Goal: Task Accomplishment & Management: Manage account settings

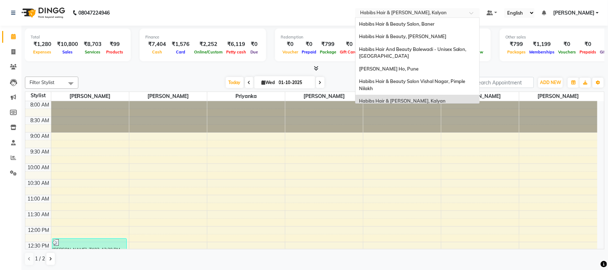
scroll to position [4, 0]
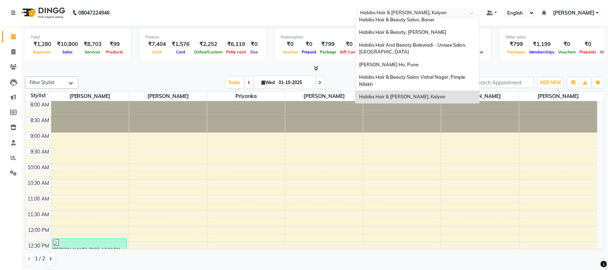
click at [466, 15] on div at bounding box center [417, 13] width 125 height 7
click at [439, 20] on div "Habibs Hair & Beauty Salon, Baner" at bounding box center [418, 20] width 124 height 13
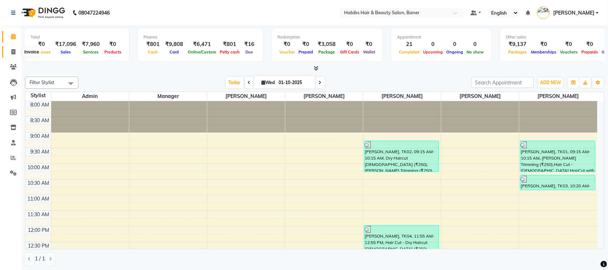
click at [10, 53] on span at bounding box center [13, 52] width 12 height 8
select select "service"
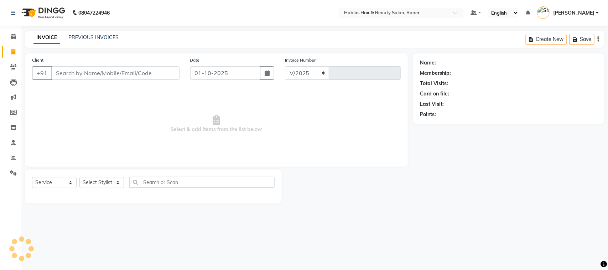
select select "5356"
type input "4089"
click at [99, 37] on link "PREVIOUS INVOICES" at bounding box center [93, 37] width 50 height 6
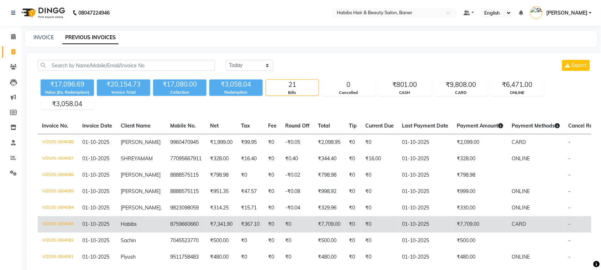
click at [434, 231] on td "01-10-2025" at bounding box center [425, 224] width 55 height 16
click at [425, 227] on td "01-10-2025" at bounding box center [425, 224] width 55 height 16
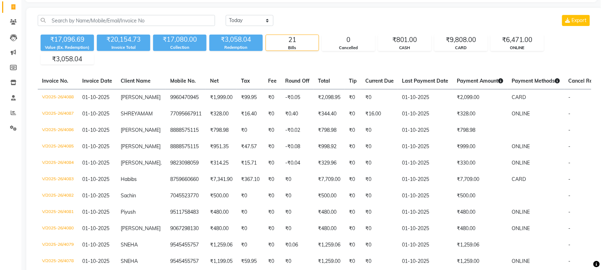
scroll to position [46, 0]
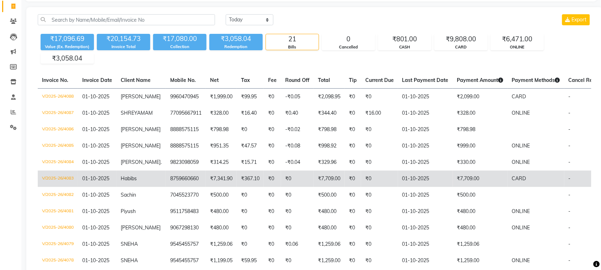
click at [386, 186] on td "₹0" at bounding box center [379, 179] width 37 height 16
click at [453, 185] on td "₹7,709.00" at bounding box center [480, 179] width 55 height 16
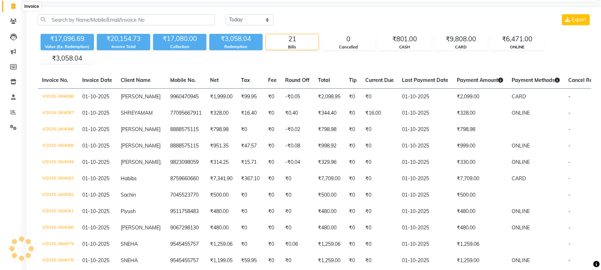
click at [11, 6] on icon at bounding box center [13, 6] width 4 height 5
select select "5356"
select select "service"
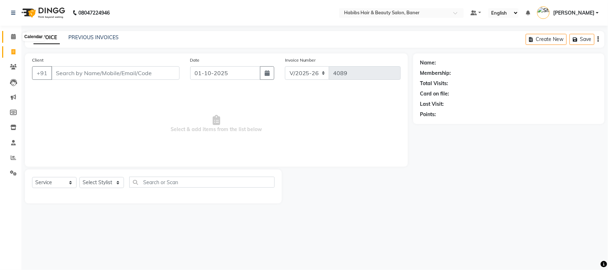
click at [13, 37] on icon at bounding box center [13, 36] width 5 height 5
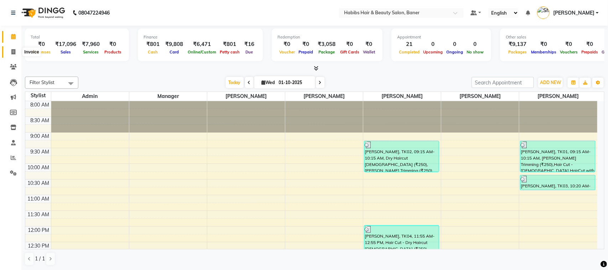
click at [12, 55] on span at bounding box center [13, 52] width 12 height 8
select select "service"
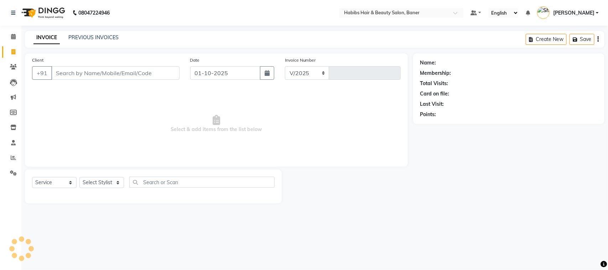
select select "5356"
type input "4089"
click at [94, 36] on link "PREVIOUS INVOICES" at bounding box center [93, 37] width 50 height 6
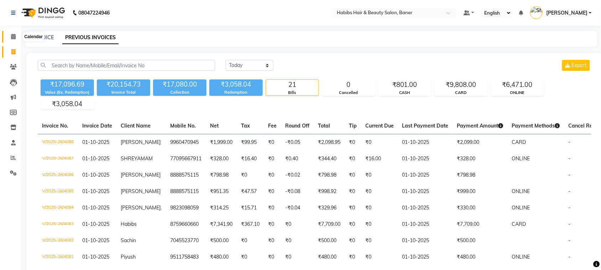
click at [12, 37] on icon at bounding box center [13, 36] width 5 height 5
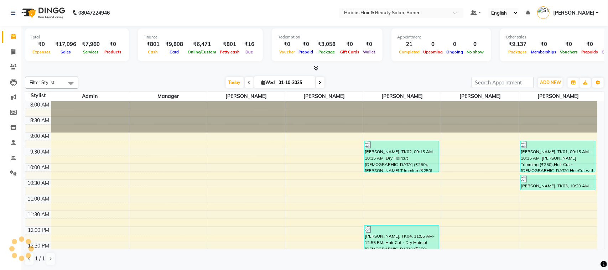
scroll to position [314, 0]
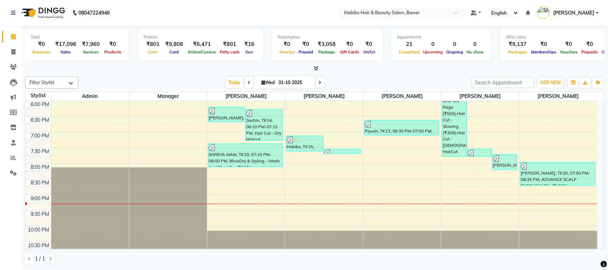
click at [441, 13] on input "text" at bounding box center [394, 13] width 103 height 7
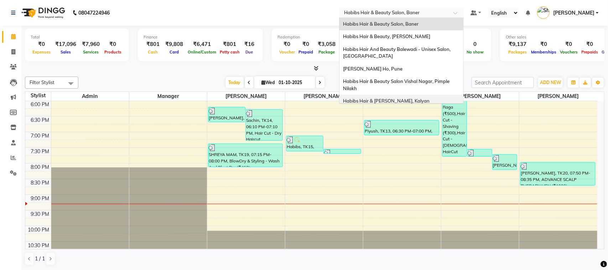
click at [407, 98] on span "Habibs Hair & [PERSON_NAME], Kalyan" at bounding box center [386, 101] width 87 height 6
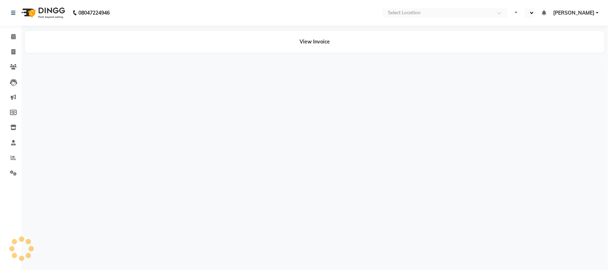
select select "en"
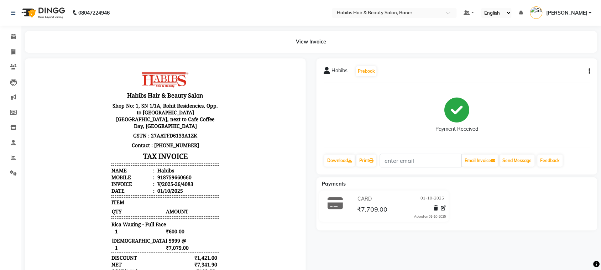
click at [589, 71] on icon "button" at bounding box center [589, 71] width 1 height 0
click at [542, 80] on div "Edit Invoice" at bounding box center [554, 80] width 49 height 9
select select "service"
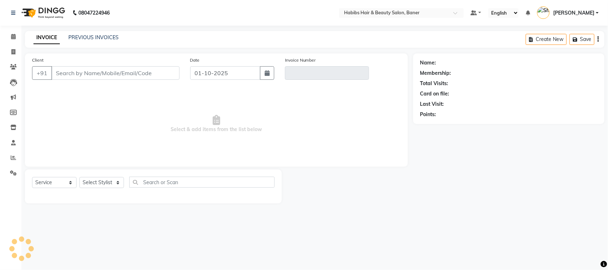
type input "8759660660"
type input "V/2025-26/4083"
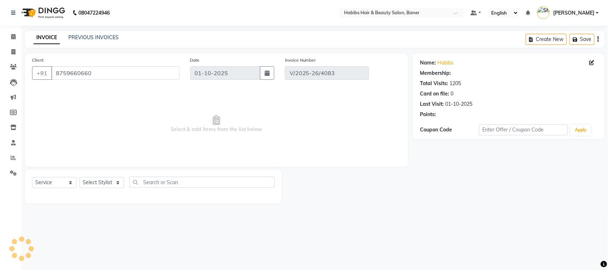
select select "1: Object"
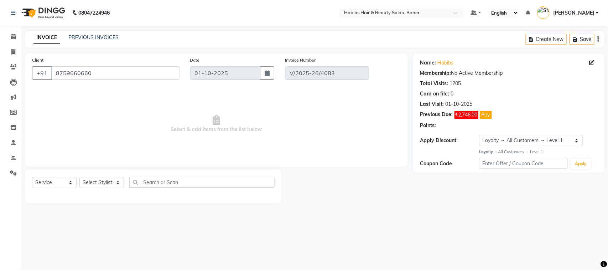
select select "select"
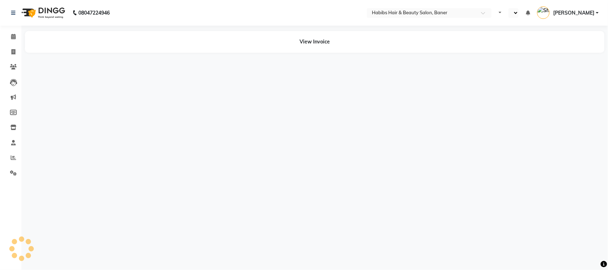
select select "en"
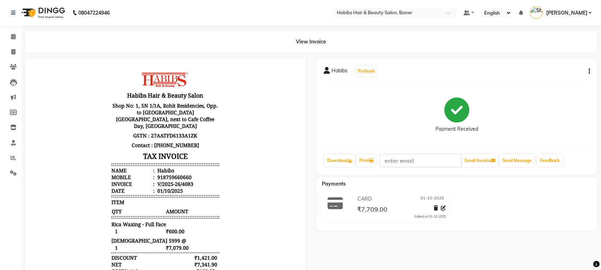
scroll to position [6, 0]
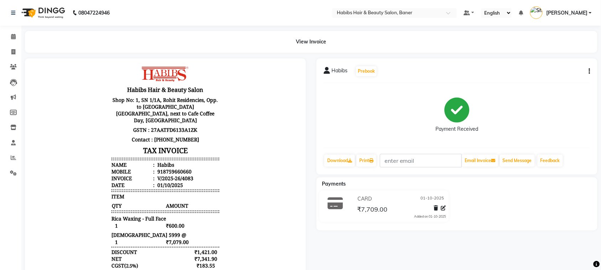
drag, startPoint x: 289, startPoint y: 143, endPoint x: 327, endPoint y: 258, distance: 121.8
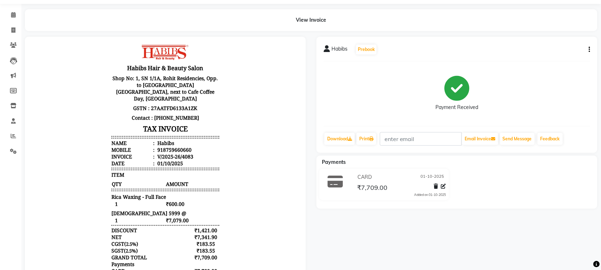
scroll to position [0, 0]
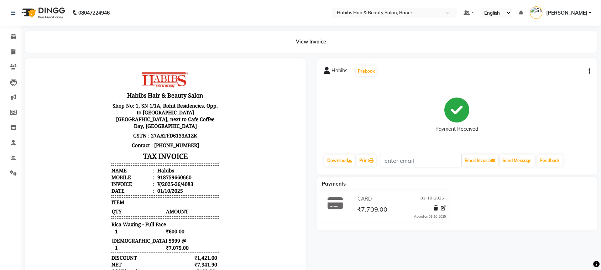
click at [589, 71] on icon "button" at bounding box center [589, 71] width 1 height 0
click at [541, 79] on div "Edit Invoice" at bounding box center [554, 80] width 49 height 9
select select "service"
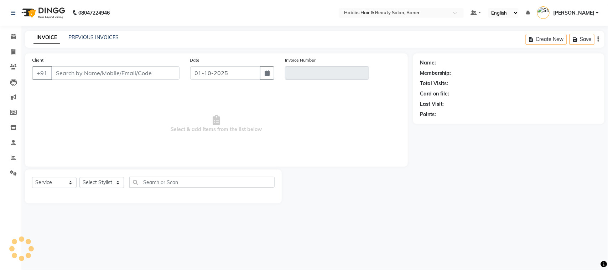
type input "8759660660"
type input "V/2025-26/4083"
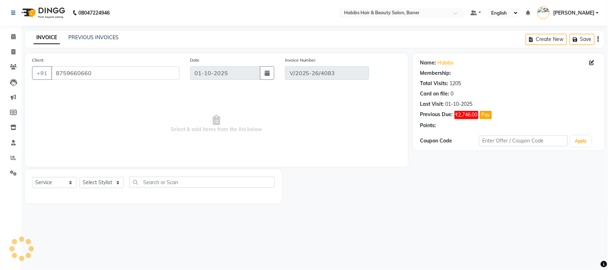
select select "1: Object"
select select "select"
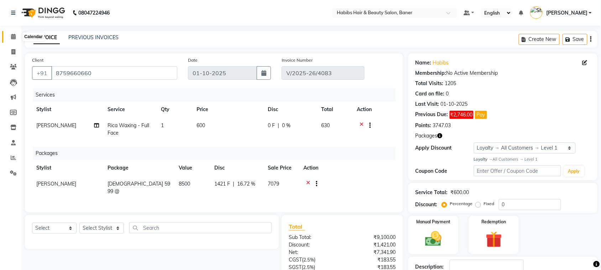
click at [13, 39] on icon at bounding box center [13, 36] width 5 height 5
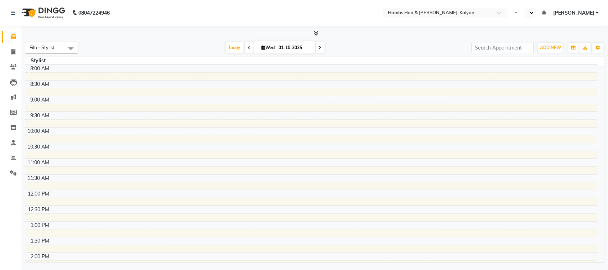
select select "en"
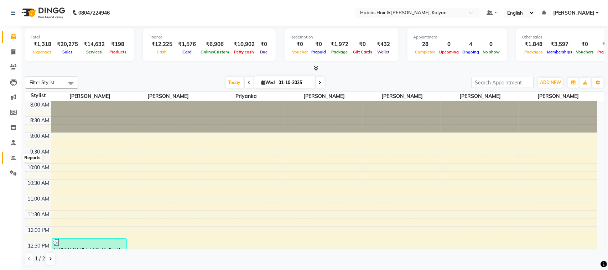
click at [13, 156] on icon at bounding box center [13, 157] width 5 height 5
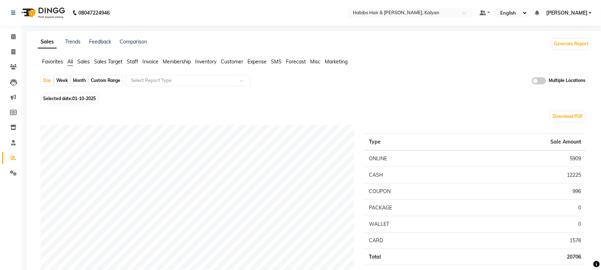
click at [135, 61] on span "Staff" at bounding box center [132, 61] width 11 height 6
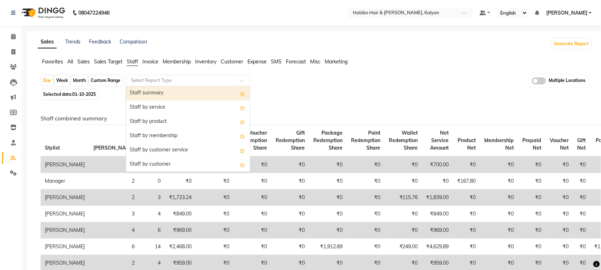
click at [248, 81] on span at bounding box center [244, 82] width 9 height 7
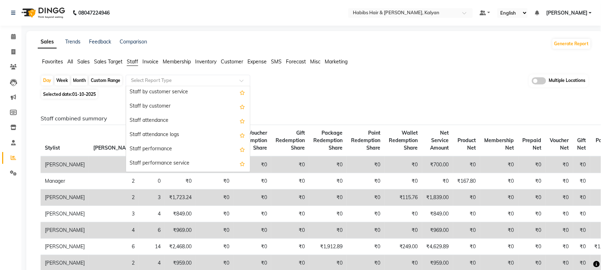
scroll to position [113, 0]
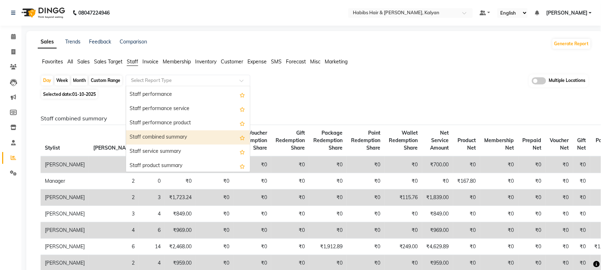
click at [188, 140] on div "Staff combined summary" at bounding box center [188, 137] width 124 height 14
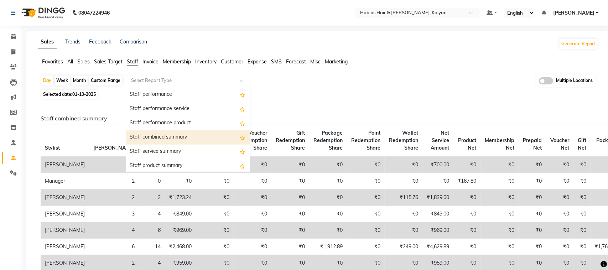
select select "full_report"
select select "csv"
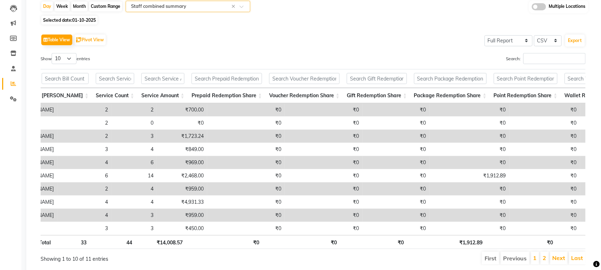
scroll to position [0, 0]
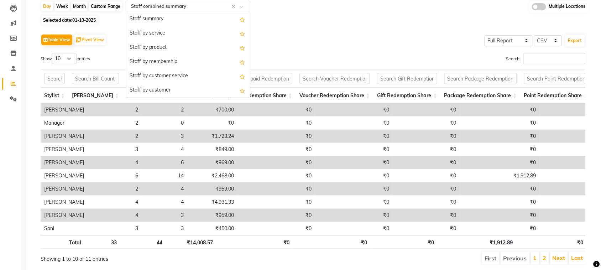
click at [245, 6] on span at bounding box center [244, 8] width 9 height 7
click at [186, 34] on div "Staff by service" at bounding box center [188, 33] width 124 height 14
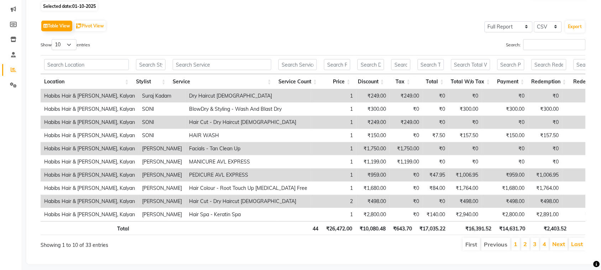
scroll to position [89, 0]
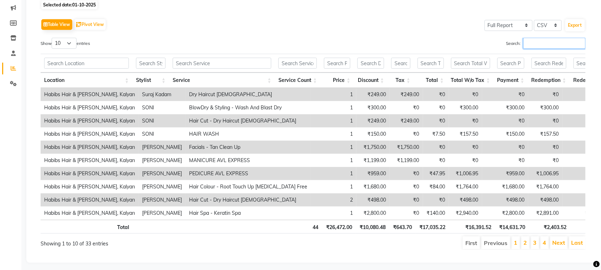
click at [542, 42] on input "Search:" at bounding box center [555, 43] width 62 height 11
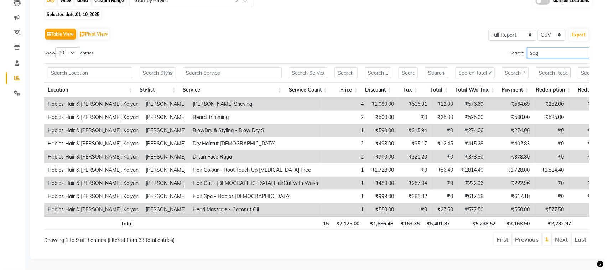
scroll to position [0, 0]
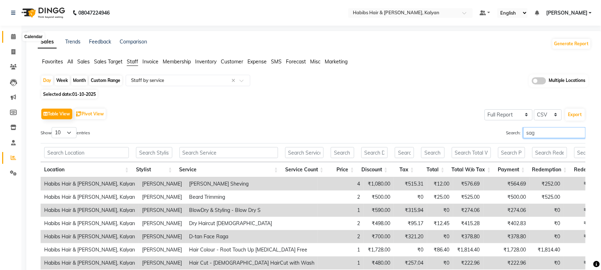
type input "sag"
click at [11, 36] on icon at bounding box center [13, 36] width 5 height 5
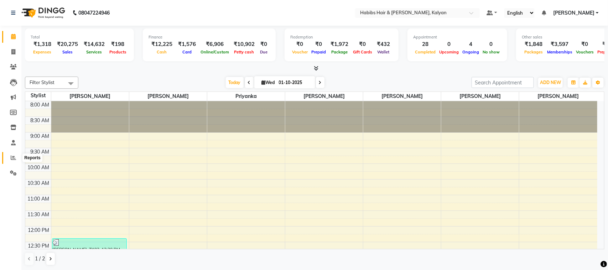
click at [12, 158] on icon at bounding box center [13, 157] width 5 height 5
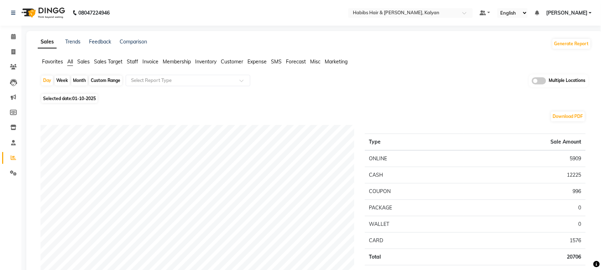
click at [133, 62] on span "Staff" at bounding box center [132, 61] width 11 height 6
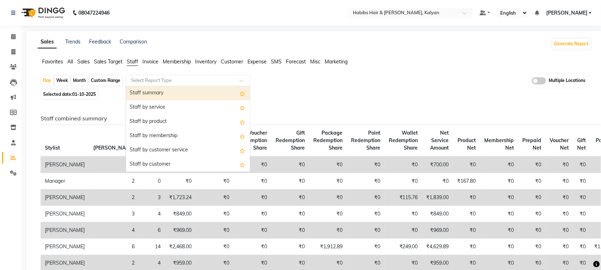
click at [208, 81] on input "text" at bounding box center [181, 80] width 103 height 7
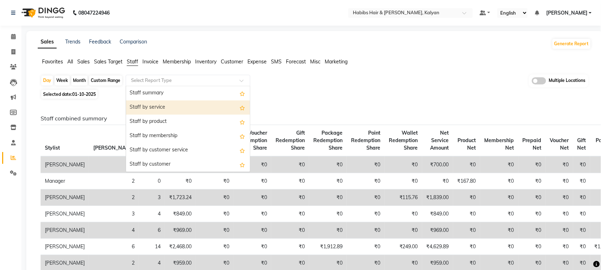
click at [196, 104] on div "Staff by service" at bounding box center [188, 107] width 124 height 14
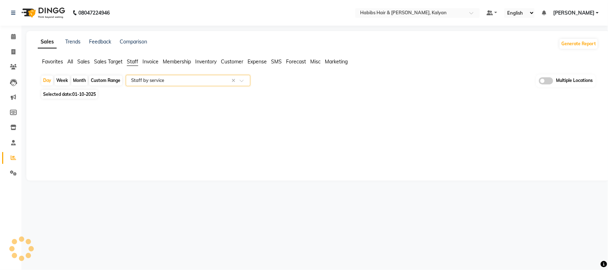
select select "full_report"
select select "csv"
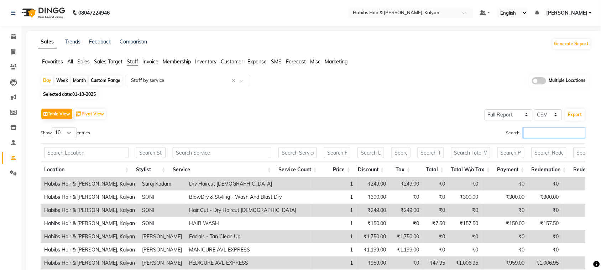
click at [545, 134] on input "Search:" at bounding box center [555, 132] width 62 height 11
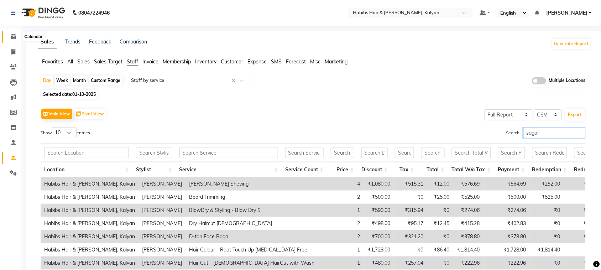
type input "sagar"
click at [9, 37] on span at bounding box center [13, 37] width 12 height 8
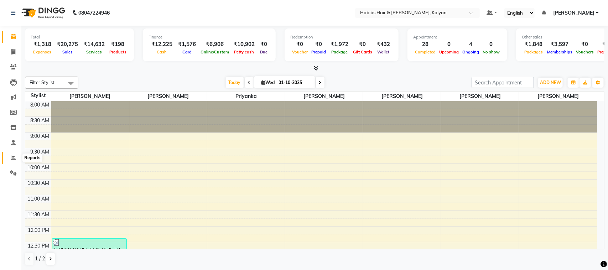
click at [14, 159] on icon at bounding box center [13, 157] width 5 height 5
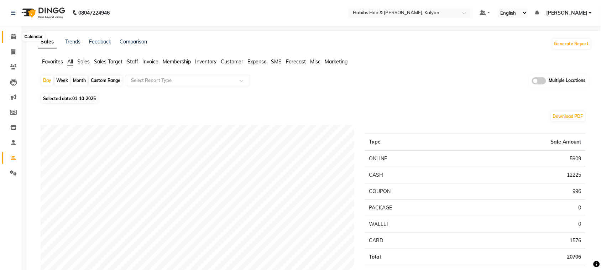
click at [13, 37] on icon at bounding box center [13, 36] width 5 height 5
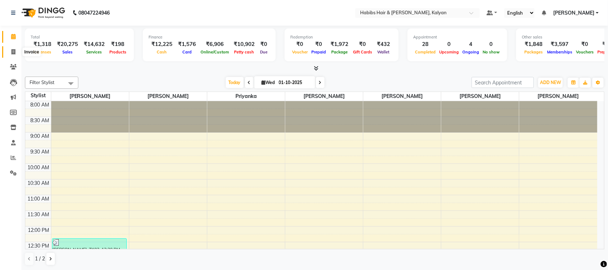
click at [12, 54] on icon at bounding box center [13, 51] width 4 height 5
select select "service"
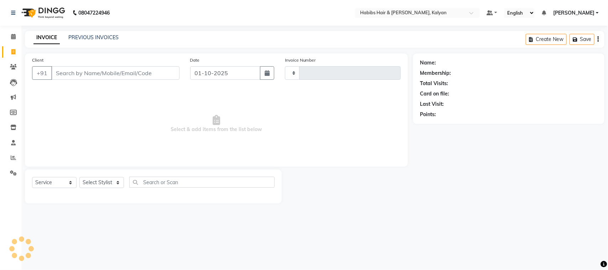
type input "4011"
select select "8185"
click at [105, 34] on link "PREVIOUS INVOICES" at bounding box center [93, 37] width 50 height 6
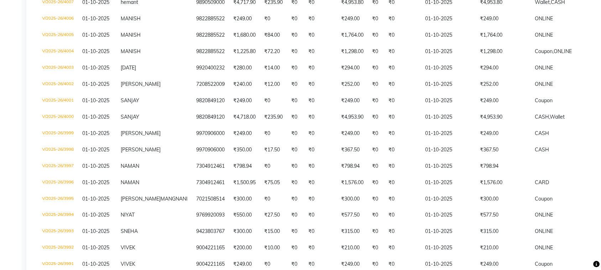
scroll to position [182, 0]
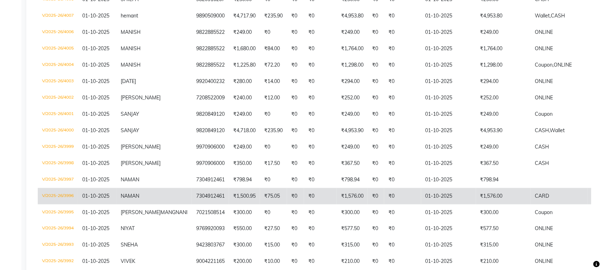
click at [441, 193] on td "01-10-2025" at bounding box center [449, 196] width 55 height 16
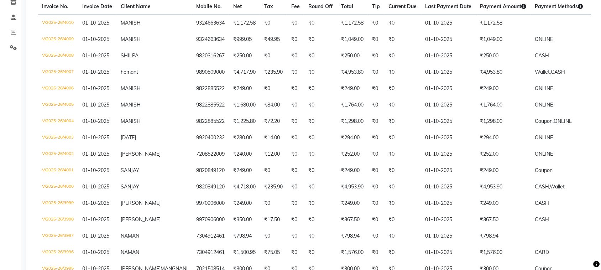
scroll to position [0, 0]
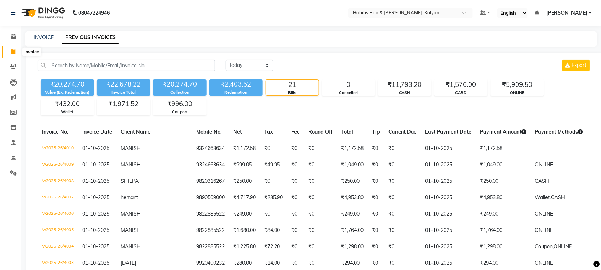
click at [15, 51] on icon at bounding box center [13, 51] width 4 height 5
select select "8185"
select select "service"
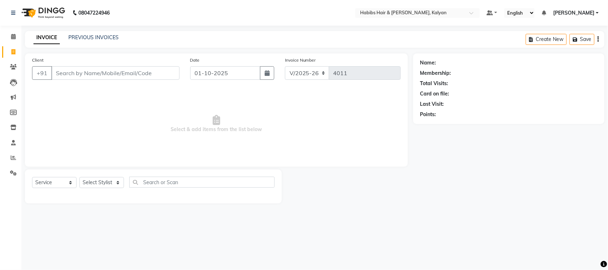
click at [15, 51] on icon at bounding box center [13, 51] width 4 height 5
select select "8185"
select select "service"
click at [94, 36] on link "PREVIOUS INVOICES" at bounding box center [93, 37] width 50 height 6
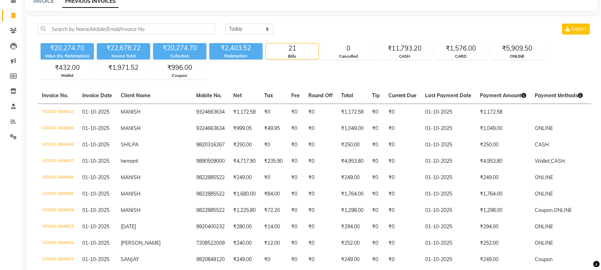
scroll to position [39, 0]
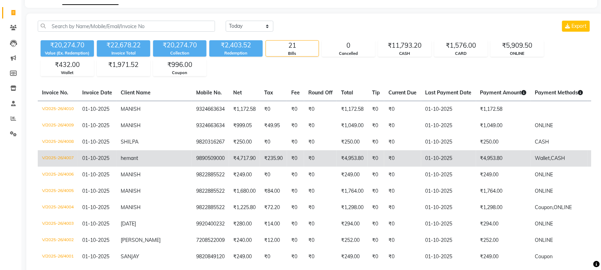
click at [438, 161] on td "01-10-2025" at bounding box center [449, 158] width 55 height 16
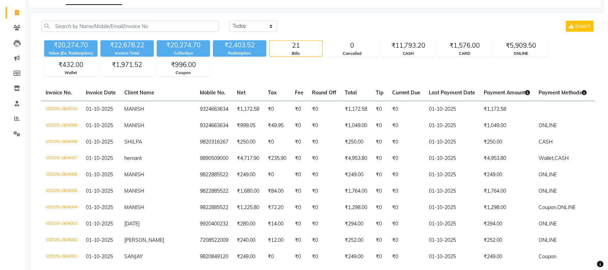
scroll to position [0, 0]
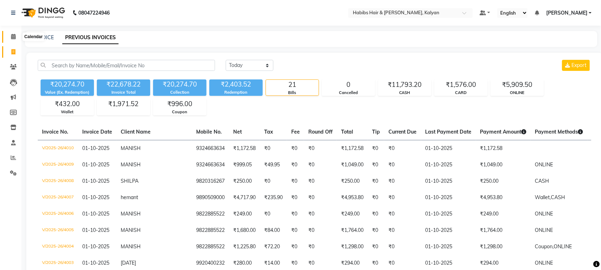
click at [15, 37] on icon at bounding box center [13, 36] width 5 height 5
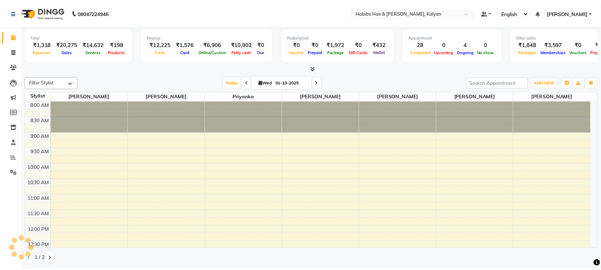
scroll to position [314, 0]
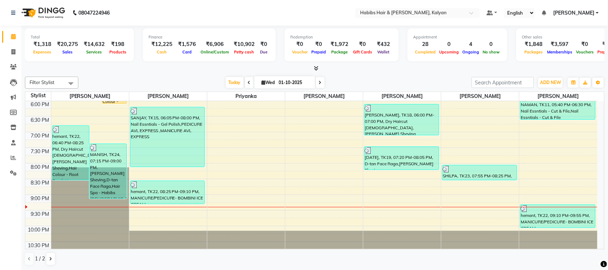
click at [175, 70] on div at bounding box center [315, 68] width 580 height 7
click at [10, 159] on span at bounding box center [13, 158] width 12 height 8
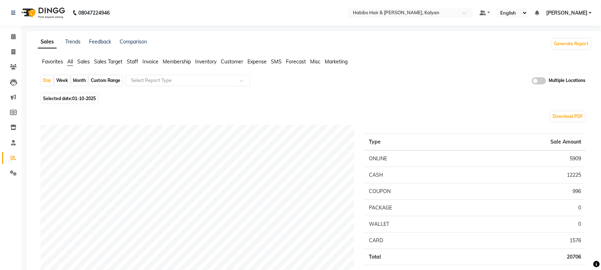
click at [135, 61] on span "Staff" at bounding box center [132, 61] width 11 height 6
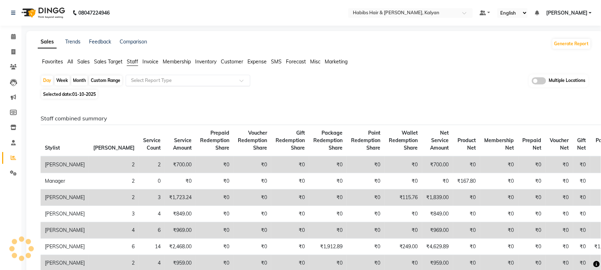
click at [229, 81] on input "text" at bounding box center [181, 80] width 103 height 7
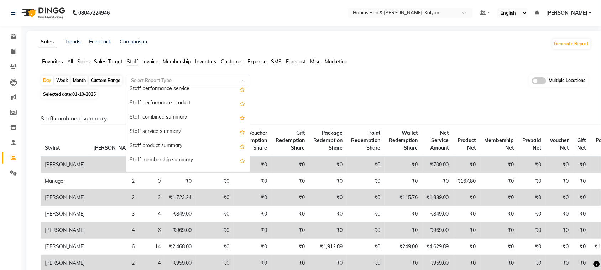
scroll to position [135, 0]
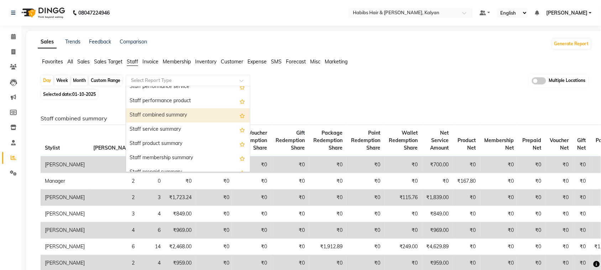
click at [187, 118] on div "Staff combined summary" at bounding box center [188, 115] width 124 height 14
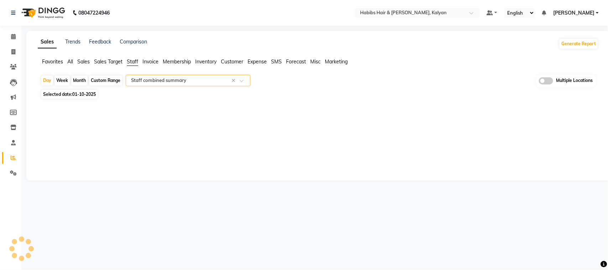
select select "full_report"
select select "csv"
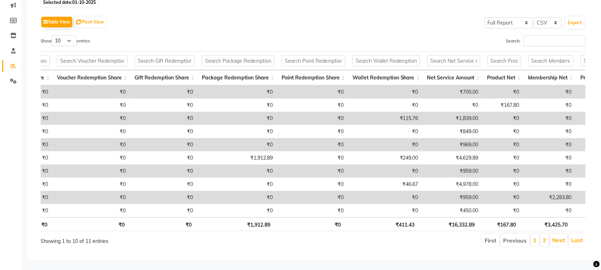
scroll to position [0, 264]
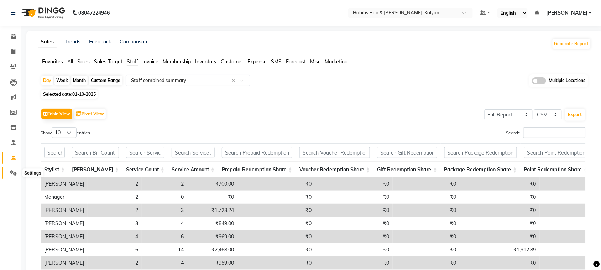
click at [12, 174] on icon at bounding box center [13, 172] width 7 height 5
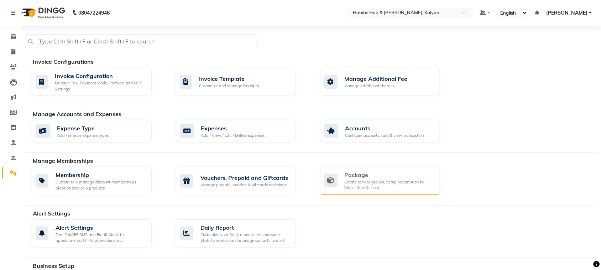
click at [347, 179] on div "Package" at bounding box center [390, 175] width 90 height 9
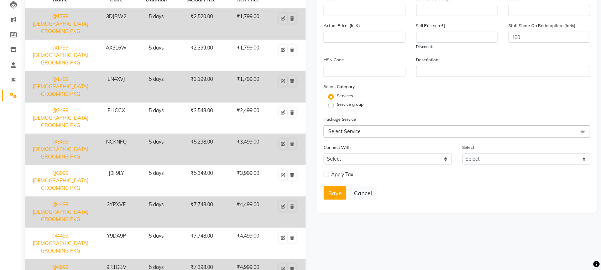
scroll to position [88, 0]
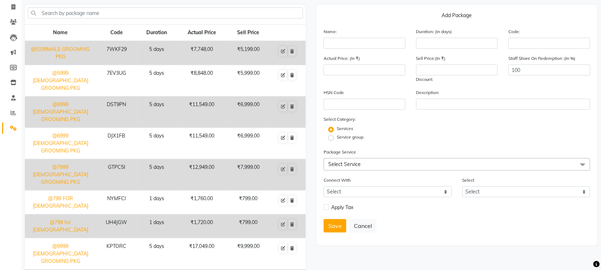
scroll to position [78, 0]
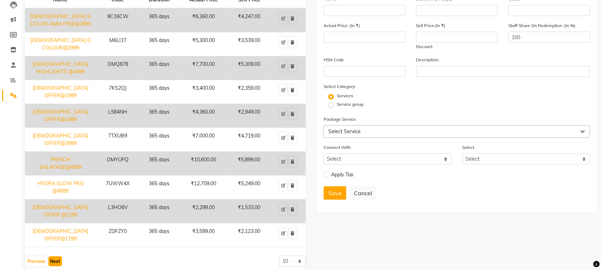
scroll to position [71, 0]
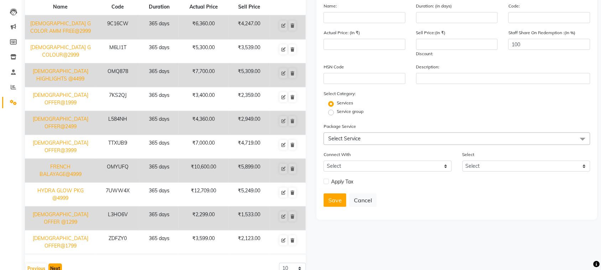
click at [55, 264] on button "Next" at bounding box center [55, 269] width 14 height 10
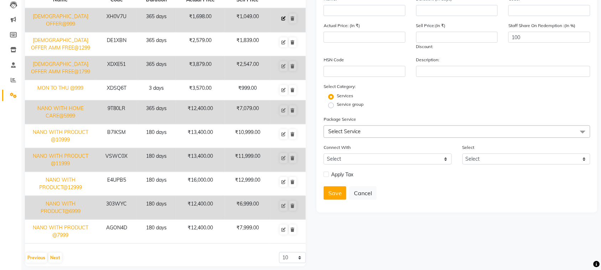
click at [284, 20] on icon at bounding box center [284, 18] width 4 height 4
type input "[DEMOGRAPHIC_DATA] OFFER@999"
type input "365"
type input "XH0V7U"
type input "1698"
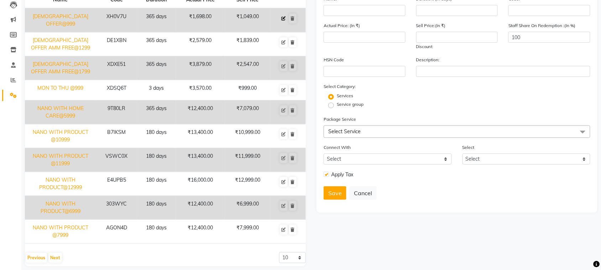
type input "1049"
type input "95"
checkbox input "true"
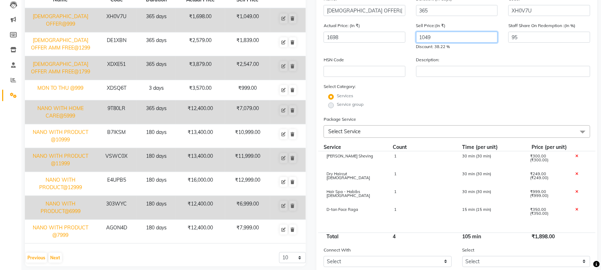
click at [437, 36] on input "1049" at bounding box center [458, 37] width 82 height 11
type input "1"
type input "1049"
click at [469, 52] on div "Actual Price: (In ₹) 1698 Sell Price:(In ₹) 1049 Discount: 38.22 % Staff Share …" at bounding box center [458, 39] width 278 height 34
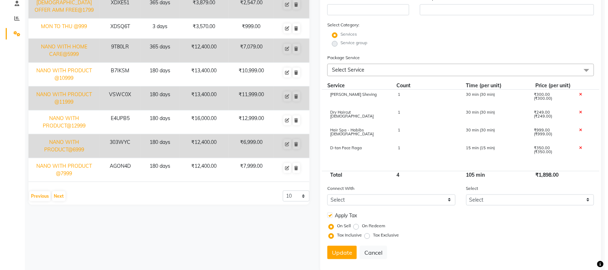
scroll to position [150, 0]
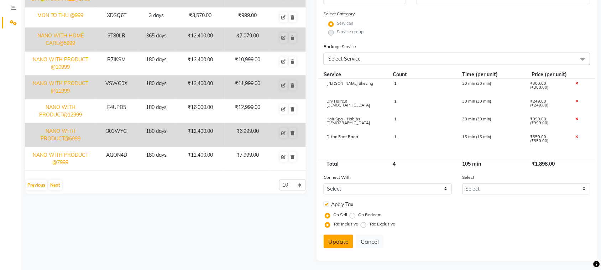
click at [342, 243] on button "Update" at bounding box center [339, 242] width 30 height 14
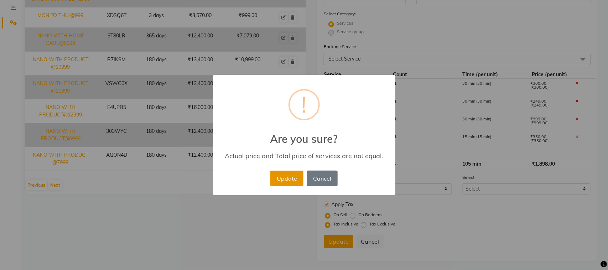
click at [279, 182] on button "Update" at bounding box center [286, 179] width 33 height 16
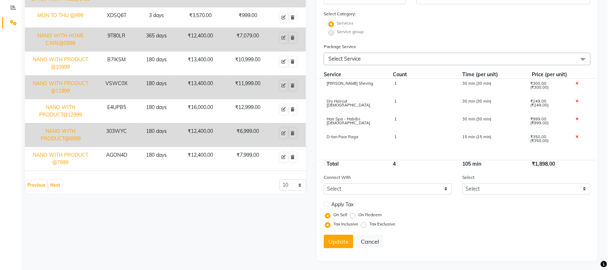
select select
checkbox input "false"
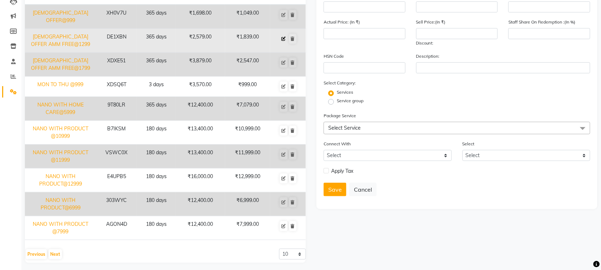
click at [283, 37] on icon at bounding box center [284, 39] width 4 height 4
type input "[DEMOGRAPHIC_DATA] OFFER AMM FREE@1299"
type input "365"
type input "DE1XBN"
type input "2579"
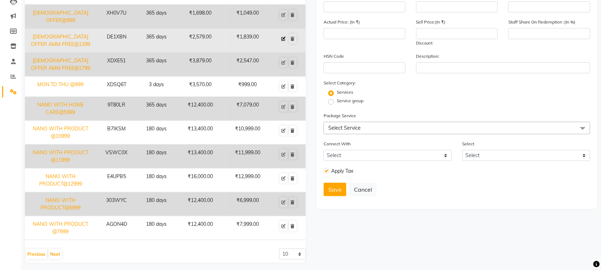
type input "1839"
type input "82"
checkbox input "true"
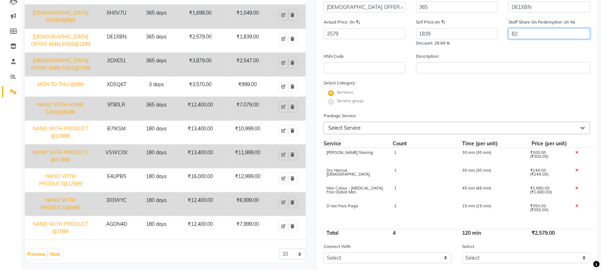
click at [521, 32] on input "82" at bounding box center [550, 33] width 82 height 11
type input "8"
type input "95"
click at [465, 34] on input "1839" at bounding box center [458, 33] width 82 height 11
type input "1637"
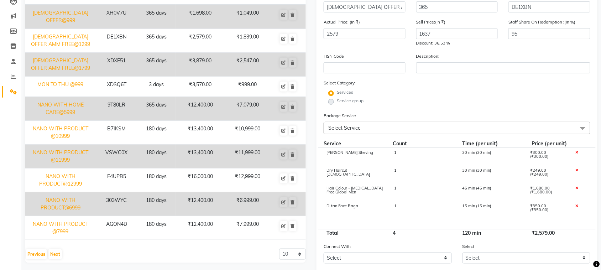
click at [523, 92] on div "Services" at bounding box center [458, 93] width 278 height 9
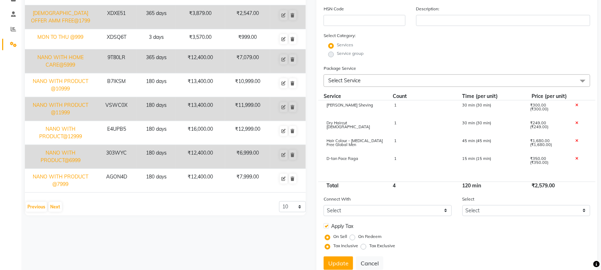
scroll to position [150, 0]
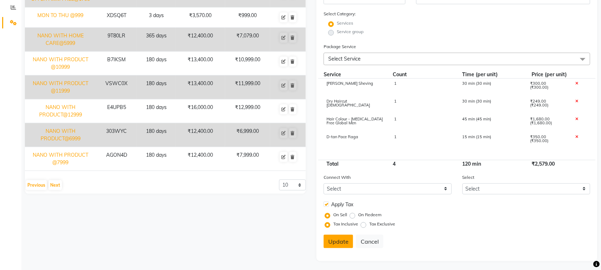
click at [339, 242] on button "Update" at bounding box center [339, 242] width 30 height 14
select select
checkbox input "false"
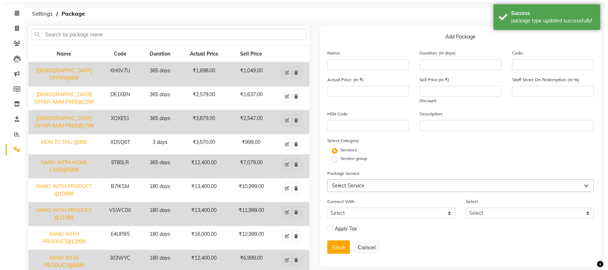
scroll to position [0, 0]
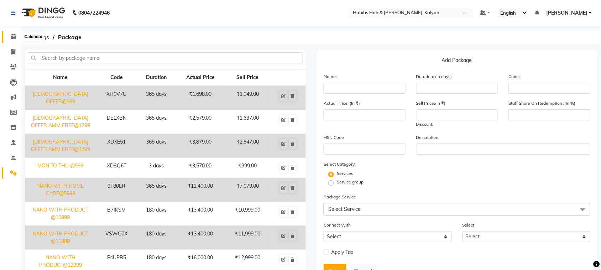
click at [11, 36] on icon at bounding box center [13, 36] width 5 height 5
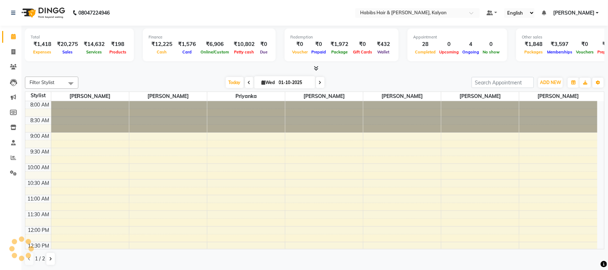
scroll to position [314, 0]
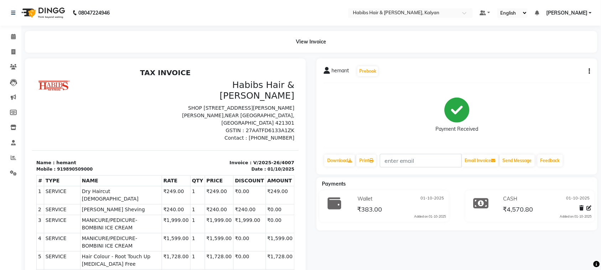
click at [588, 72] on button "button" at bounding box center [588, 71] width 4 height 7
click at [503, 90] on div "Payment Received" at bounding box center [457, 115] width 267 height 53
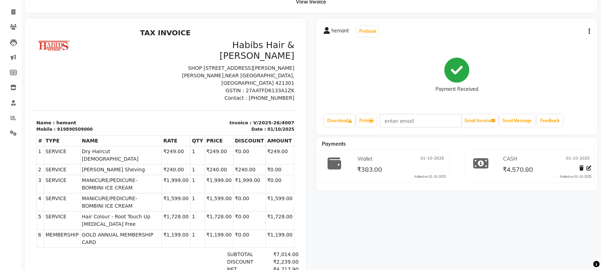
scroll to position [42, 0]
